Goal: Task Accomplishment & Management: Use online tool/utility

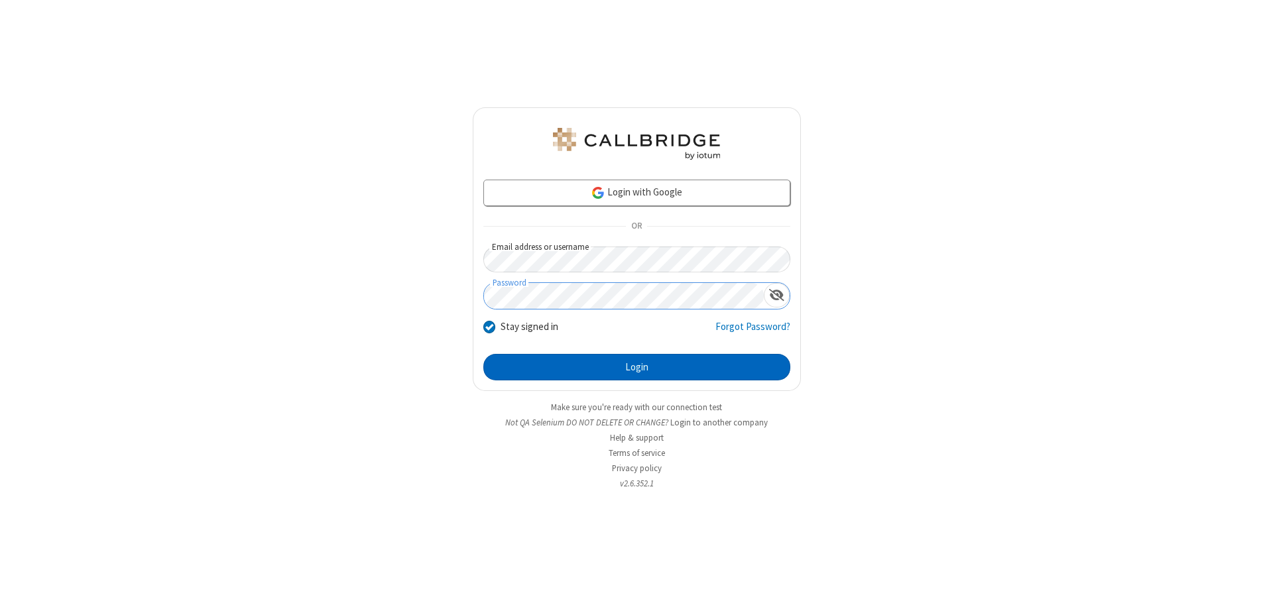
click at [636, 367] on button "Login" at bounding box center [636, 367] width 307 height 27
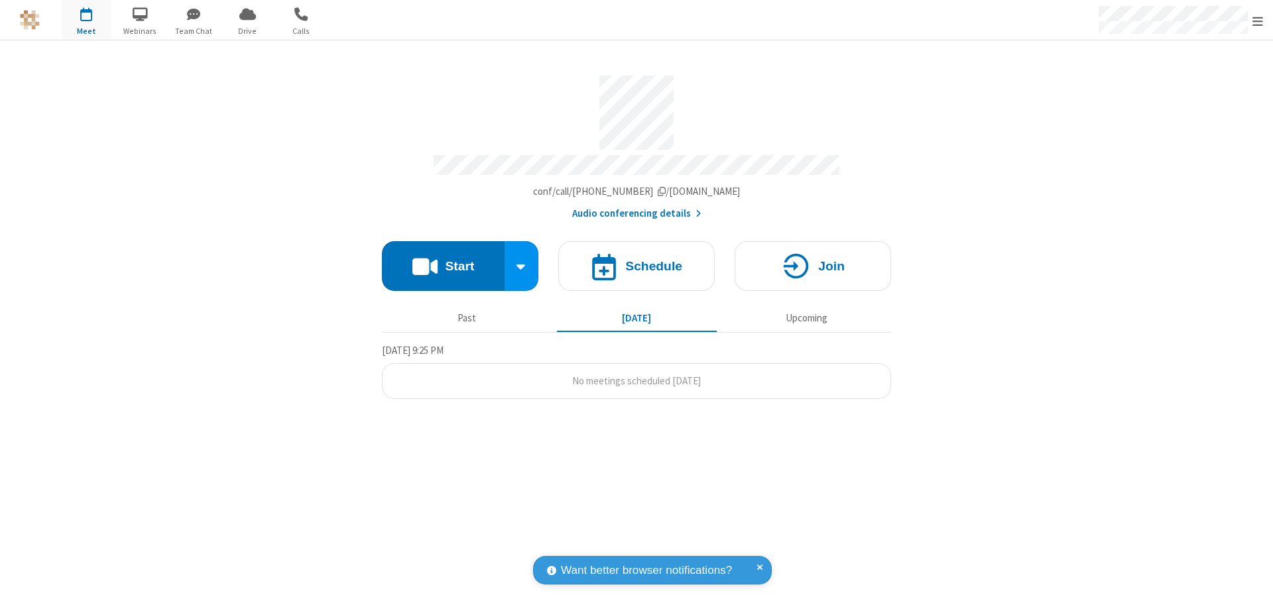
click at [443, 260] on button "Start" at bounding box center [443, 266] width 123 height 50
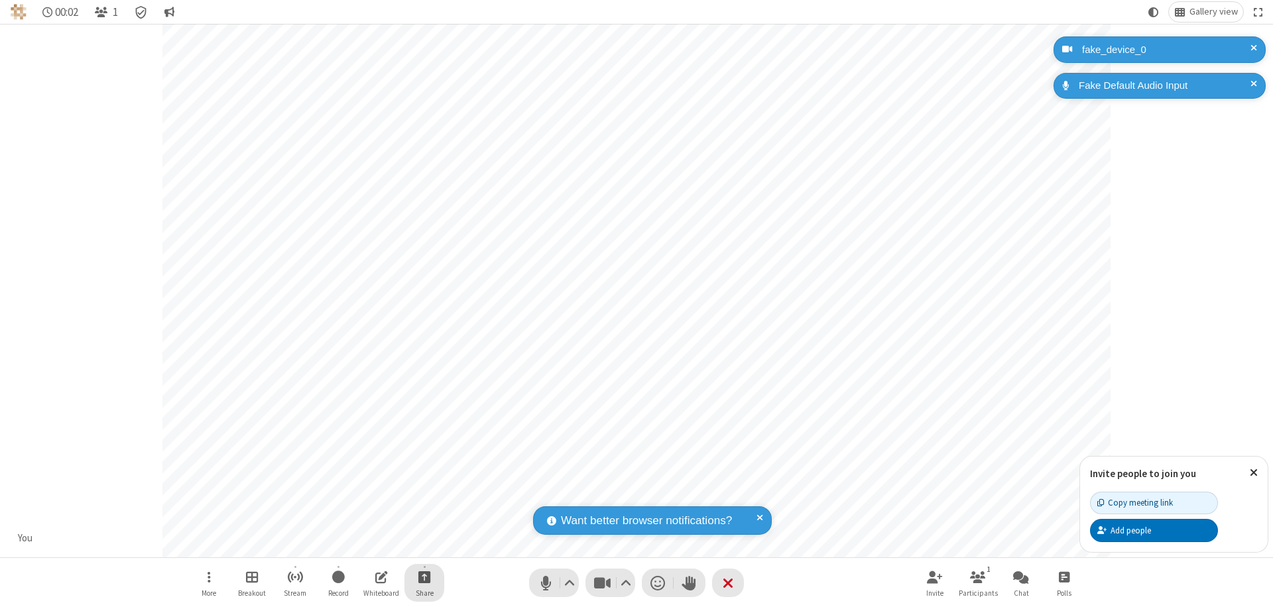
click at [424, 577] on span "Start sharing" at bounding box center [424, 577] width 13 height 17
click at [424, 496] on span "Share additional camera" at bounding box center [432, 498] width 98 height 11
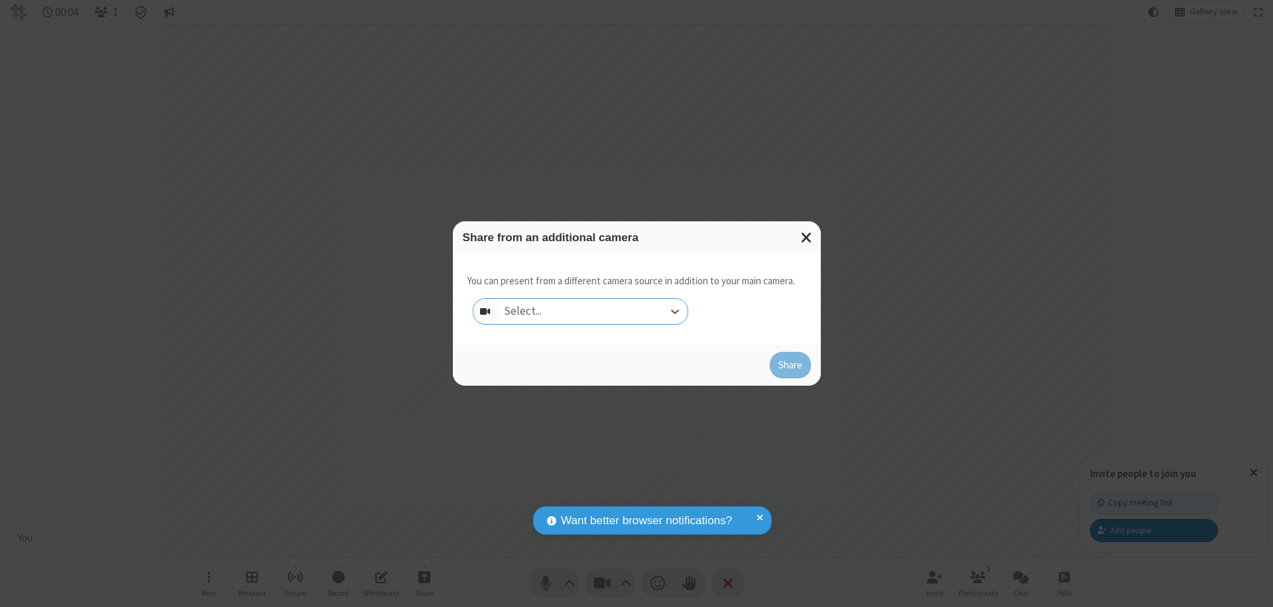
click at [592, 312] on div "Select..." at bounding box center [592, 311] width 190 height 25
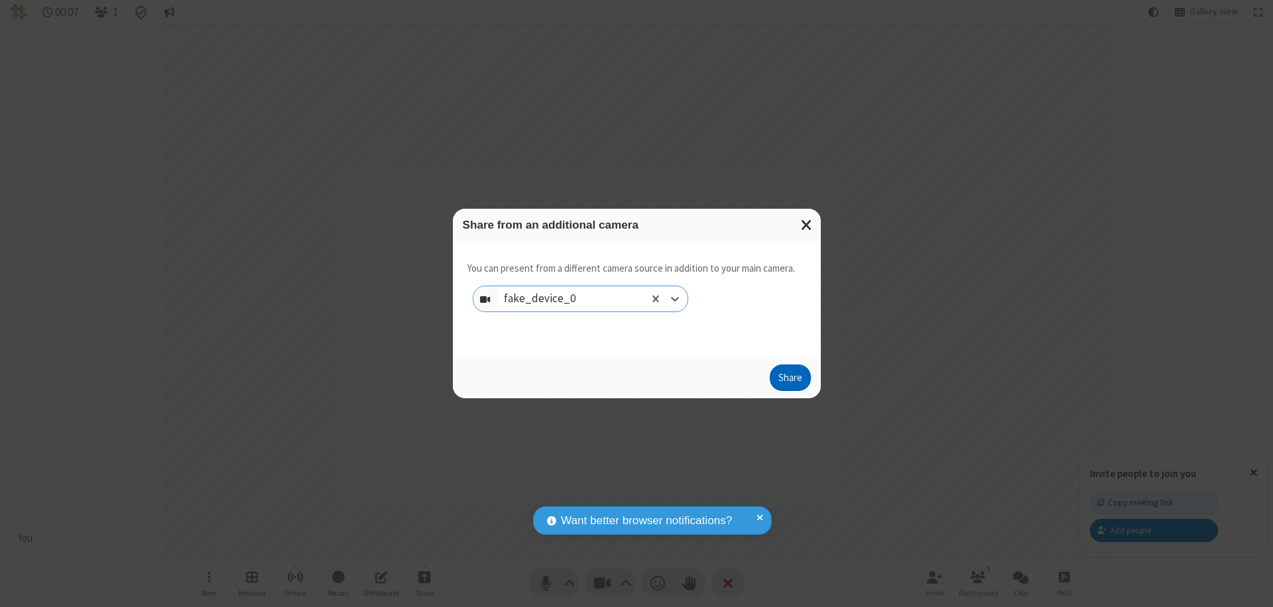
click at [789, 380] on button "Share" at bounding box center [790, 378] width 41 height 27
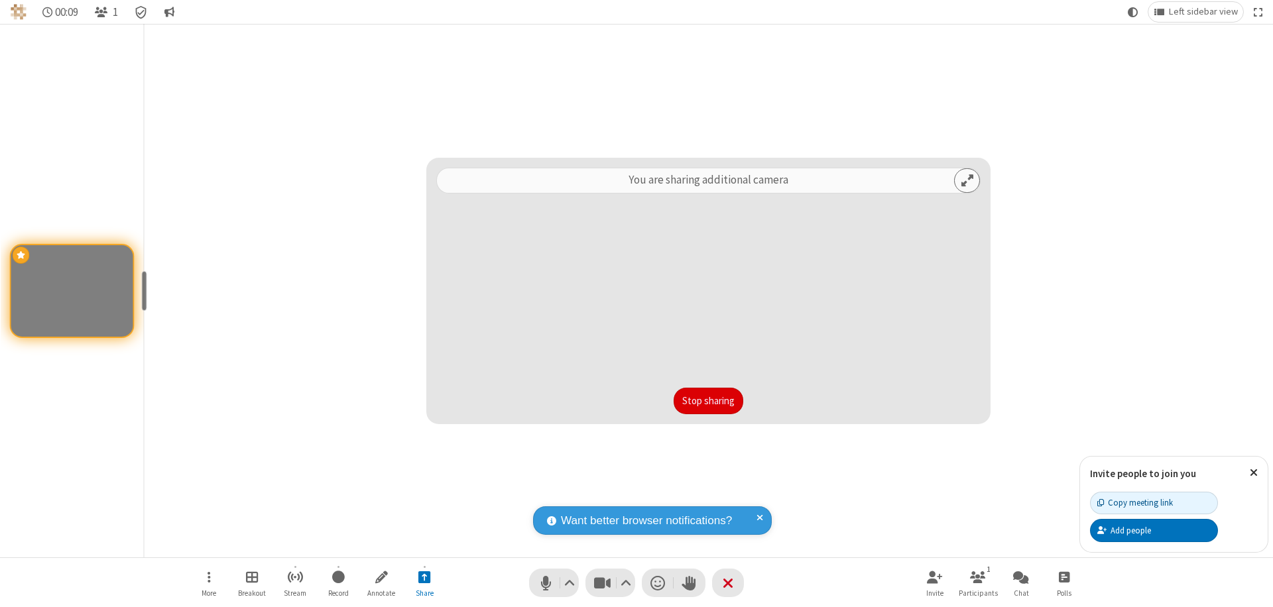
click at [708, 401] on button "Stop sharing" at bounding box center [708, 401] width 70 height 27
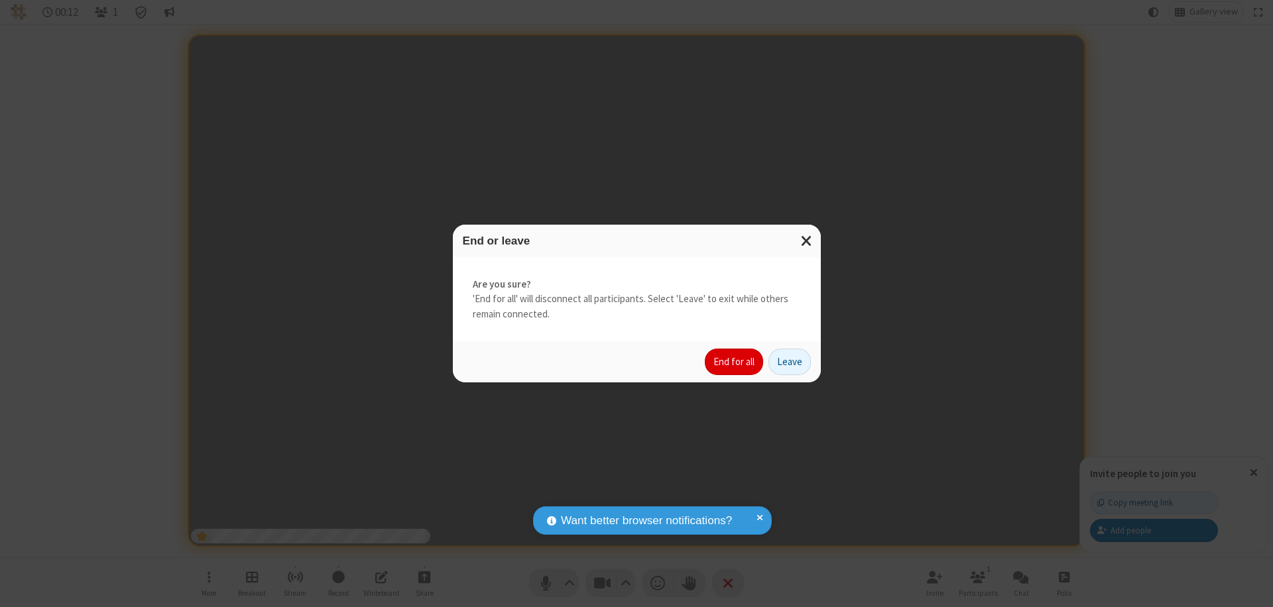
click at [734, 362] on button "End for all" at bounding box center [734, 362] width 58 height 27
